Goal: Find specific page/section: Find specific page/section

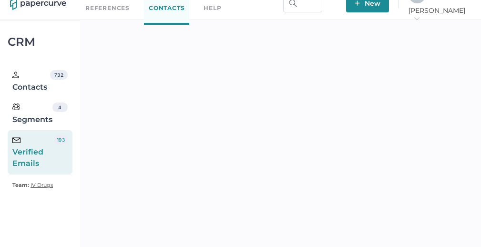
scroll to position [103, 0]
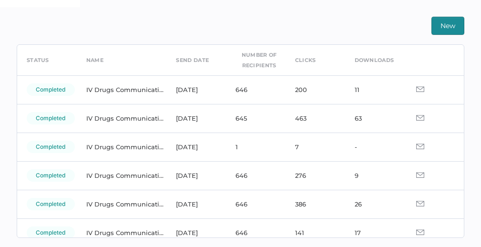
scroll to position [39, 0]
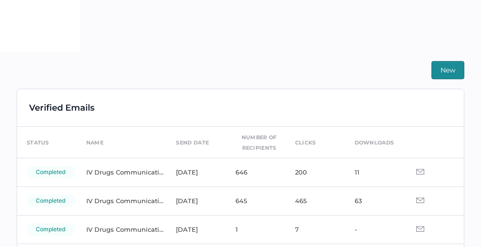
scroll to position [254, 0]
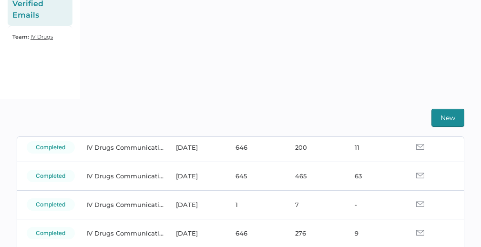
scroll to position [77, 0]
